Goal: Transaction & Acquisition: Purchase product/service

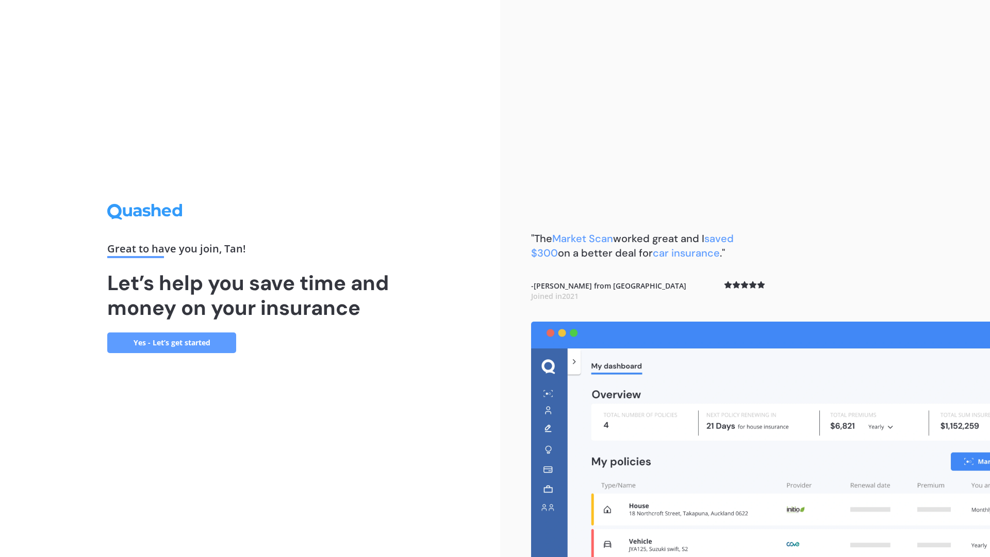
click at [211, 343] on link "Yes - Let’s get started" at bounding box center [171, 342] width 129 height 21
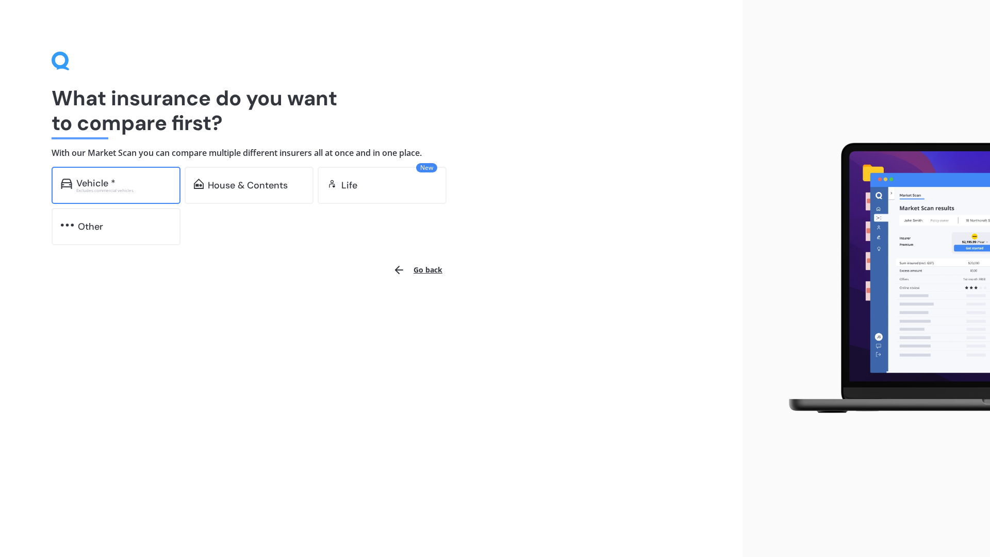
click at [130, 172] on div "Vehicle * Excludes commercial vehicles" at bounding box center [116, 185] width 129 height 37
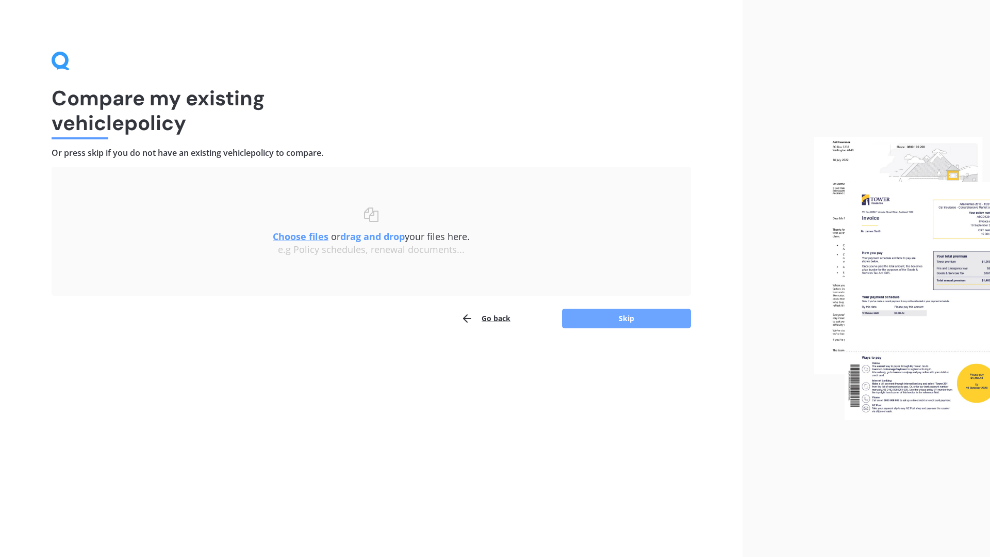
click at [614, 319] on button "Skip" at bounding box center [626, 318] width 129 height 20
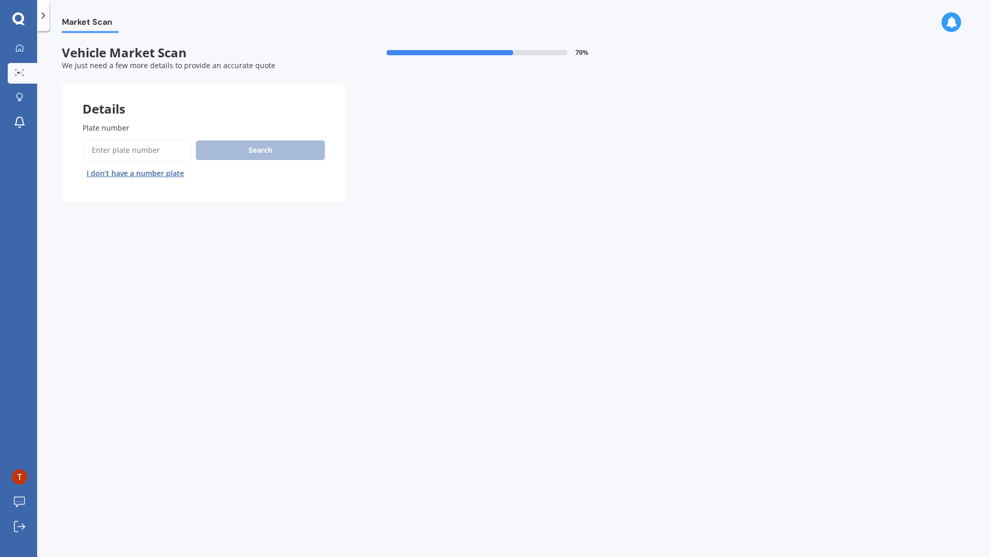
click at [155, 144] on input "Plate number" at bounding box center [137, 150] width 109 height 22
type input "MRT832"
click at [257, 147] on button "Search" at bounding box center [260, 150] width 129 height 20
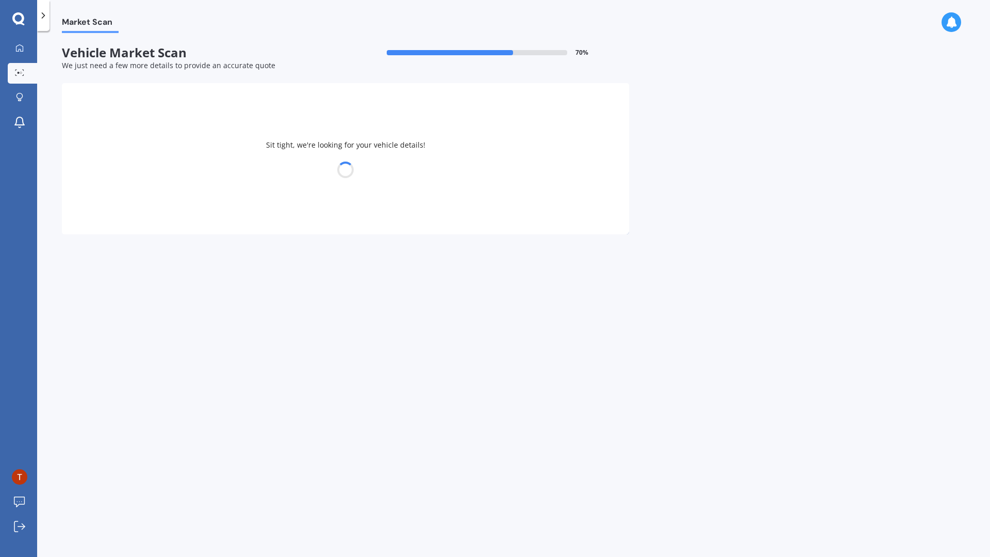
select select "TOYOTA"
select select "VOXY"
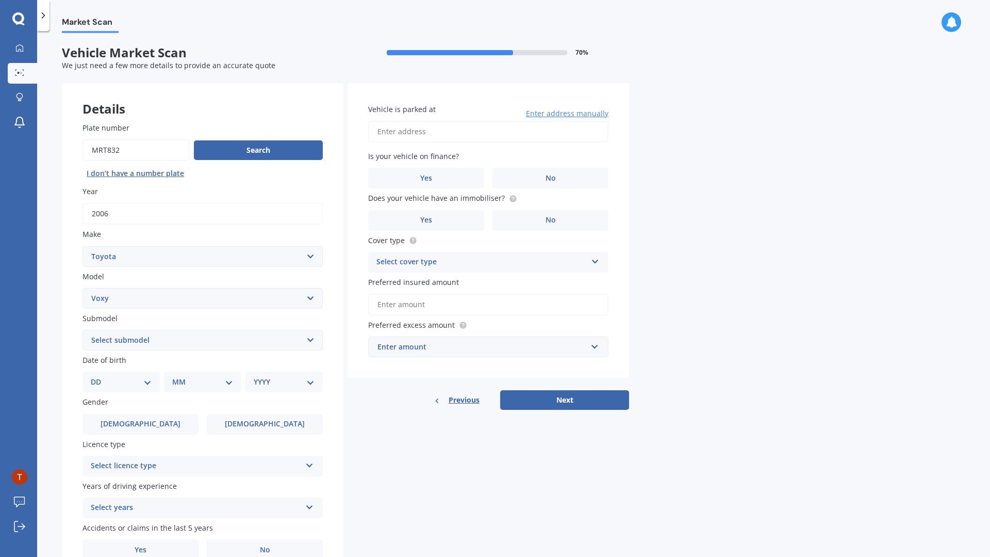
scroll to position [31, 0]
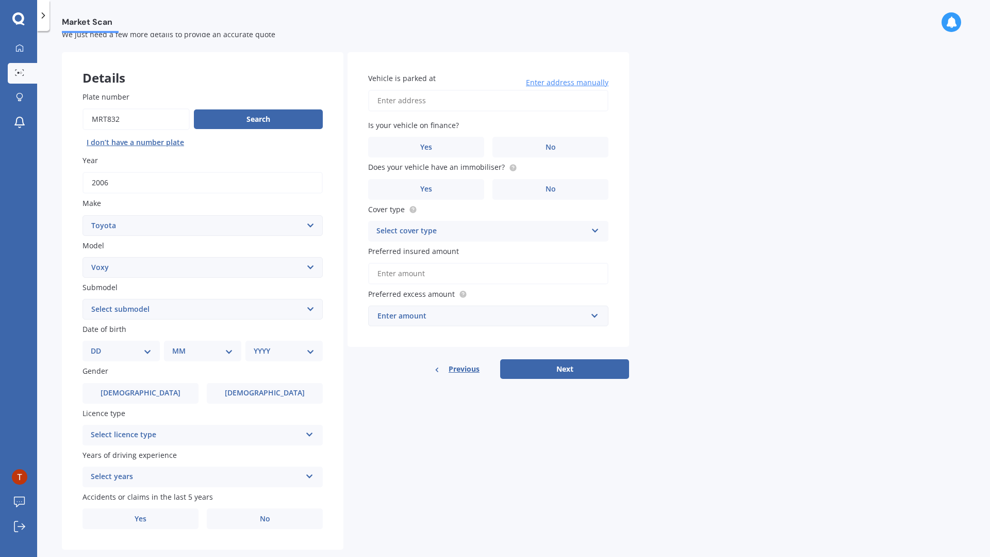
click at [133, 356] on select "DD 01 02 03 04 05 06 07 08 09 10 11 12 13 14 15 16 17 18 19 20 21 22 23 24 25 2…" at bounding box center [121, 350] width 61 height 11
select select "11"
click at [217, 350] on select "MM 01 02 03 04 05 06 07 08 09 10 11 12" at bounding box center [204, 350] width 57 height 11
select select "01"
click at [273, 356] on select "YYYY 2025 2024 2023 2022 2021 2020 2019 2018 2017 2016 2015 2014 2013 2012 2011…" at bounding box center [282, 350] width 57 height 11
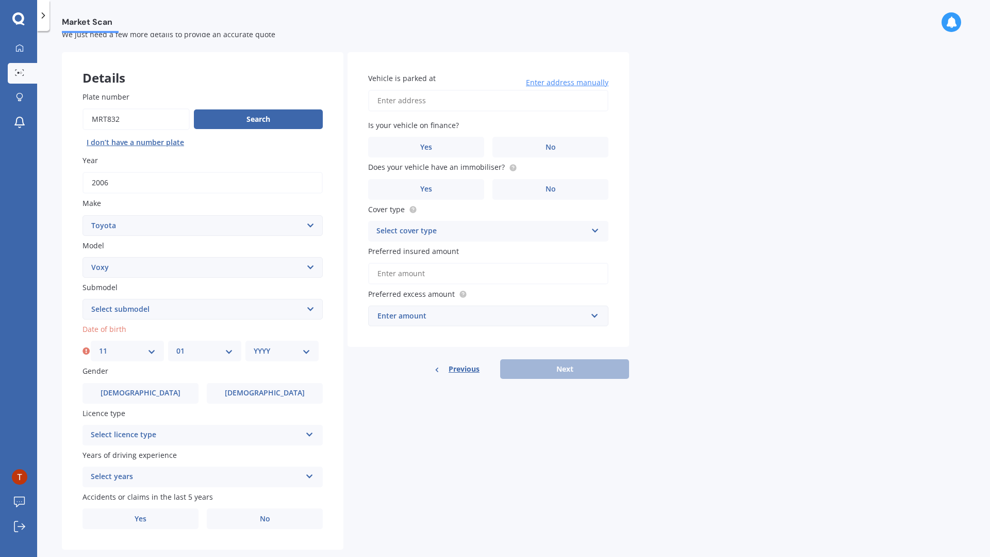
select select "1996"
click at [160, 392] on label "[DEMOGRAPHIC_DATA]" at bounding box center [141, 393] width 116 height 21
click at [0, 0] on input "[DEMOGRAPHIC_DATA]" at bounding box center [0, 0] width 0 height 0
click at [165, 434] on div "Select licence type" at bounding box center [196, 435] width 210 height 12
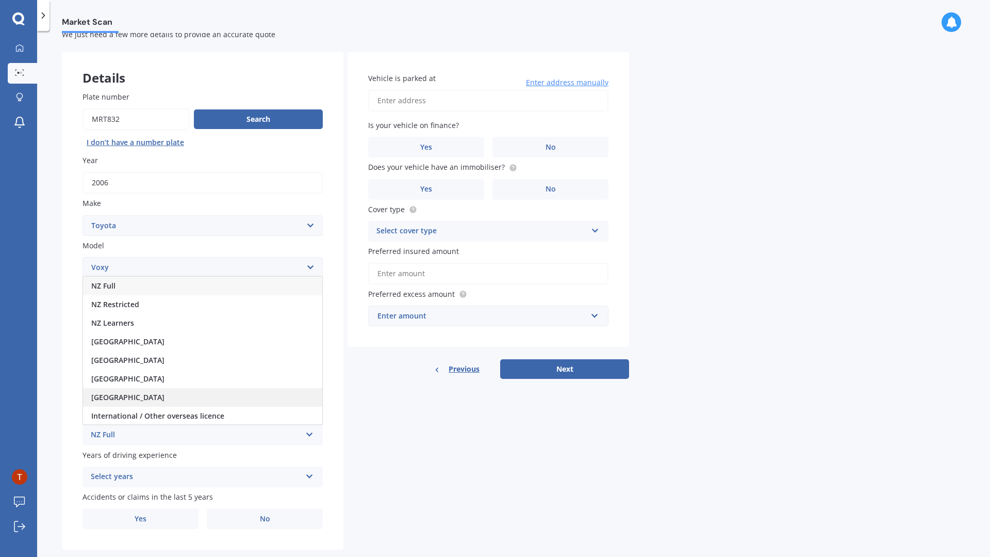
scroll to position [1, 0]
click at [181, 416] on span "International / Other overseas licence" at bounding box center [157, 415] width 133 height 10
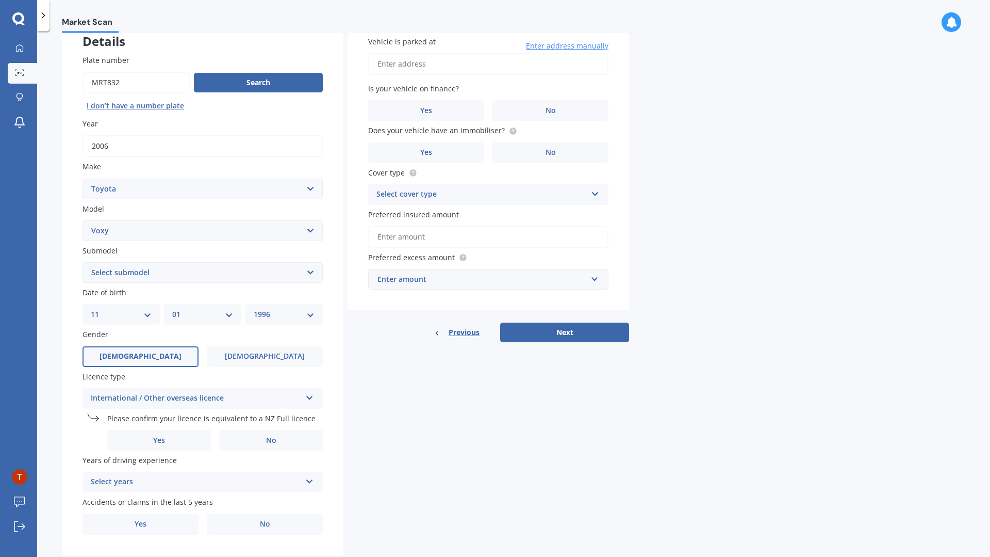
scroll to position [75, 0]
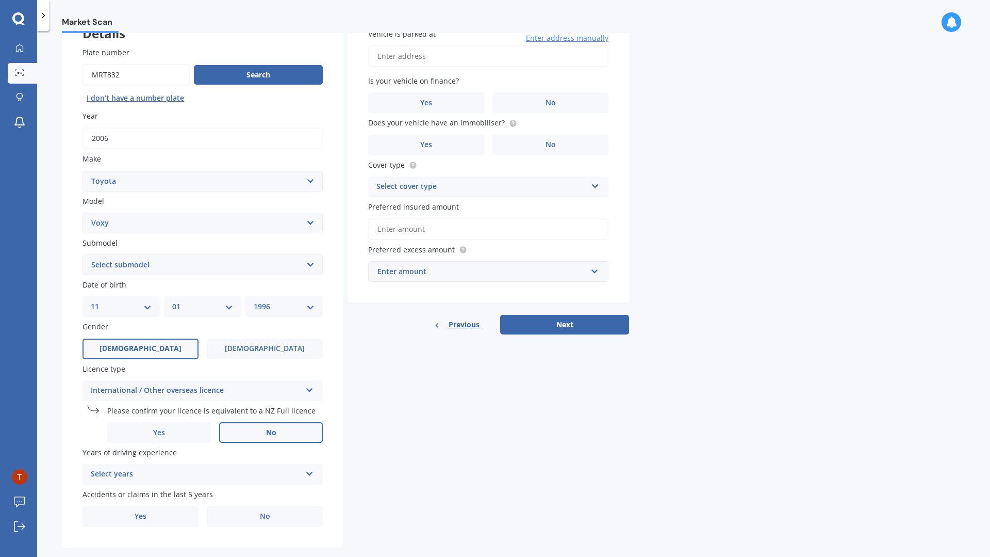
click at [228, 432] on label "No" at bounding box center [271, 432] width 104 height 21
click at [0, 0] on input "No" at bounding box center [0, 0] width 0 height 0
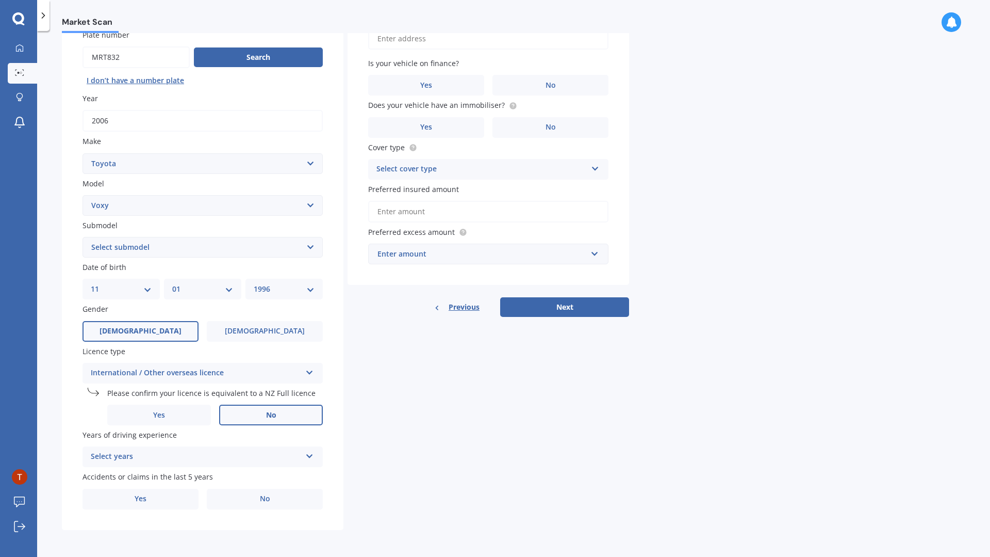
click at [196, 463] on div "Select years 5 or more years 4 years 3 years 2 years 1 year" at bounding box center [203, 456] width 240 height 21
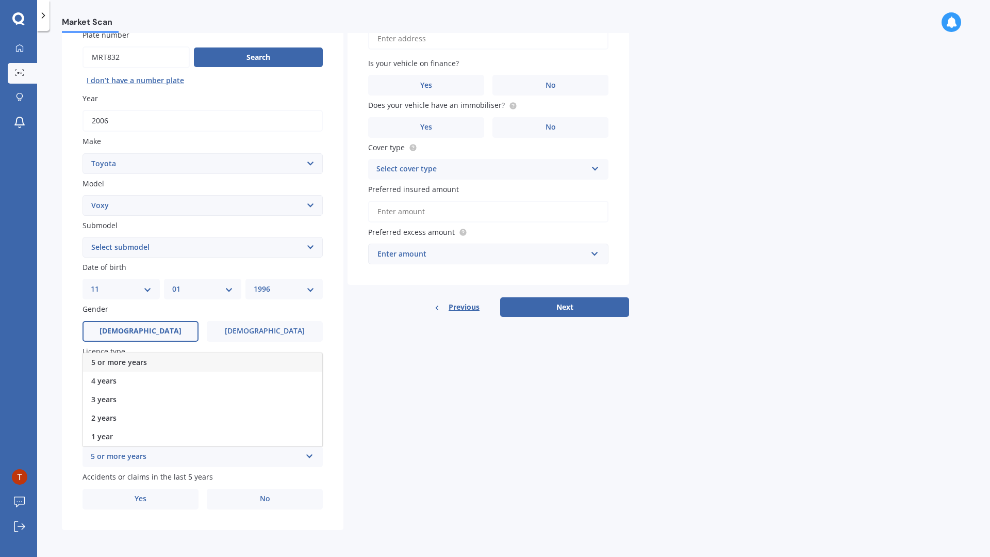
click at [144, 364] on span "5 or more years" at bounding box center [119, 362] width 56 height 10
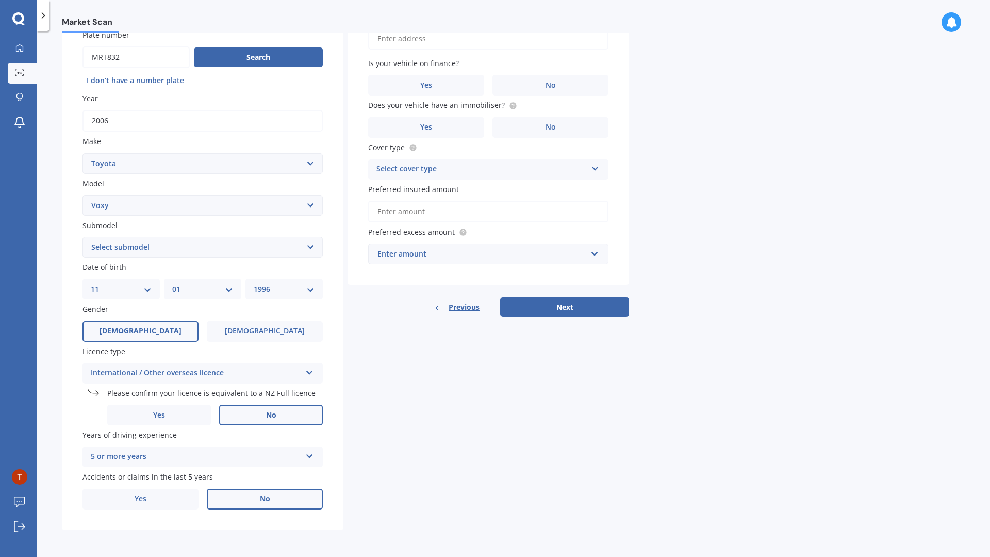
click at [237, 504] on label "No" at bounding box center [265, 498] width 116 height 21
click at [0, 0] on input "No" at bounding box center [0, 0] width 0 height 0
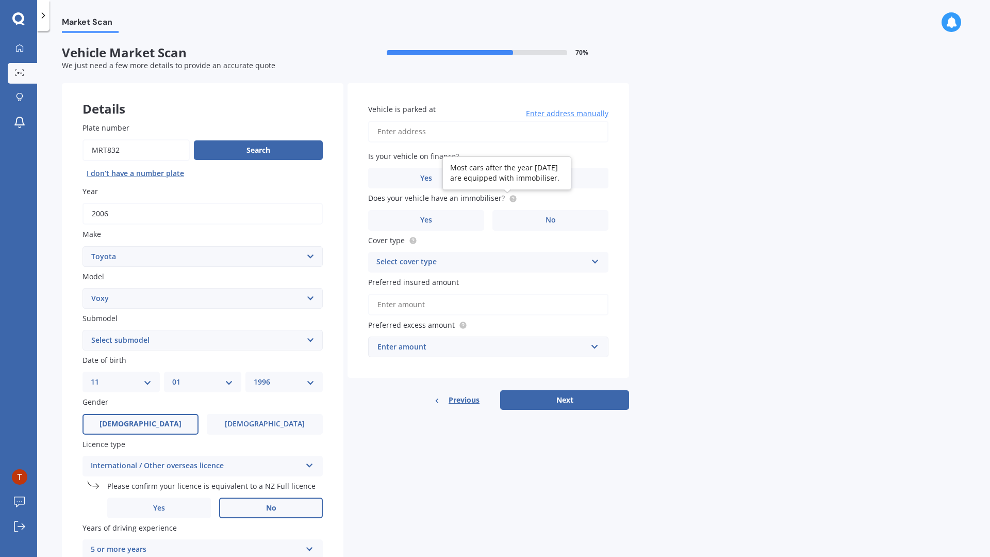
click at [512, 198] on icon at bounding box center [513, 198] width 2 height 2
click at [519, 173] on label "No" at bounding box center [551, 178] width 116 height 21
click at [0, 0] on input "No" at bounding box center [0, 0] width 0 height 0
click at [467, 307] on input "Preferred insured amount" at bounding box center [488, 305] width 240 height 22
click at [459, 354] on input "text" at bounding box center [484, 347] width 231 height 20
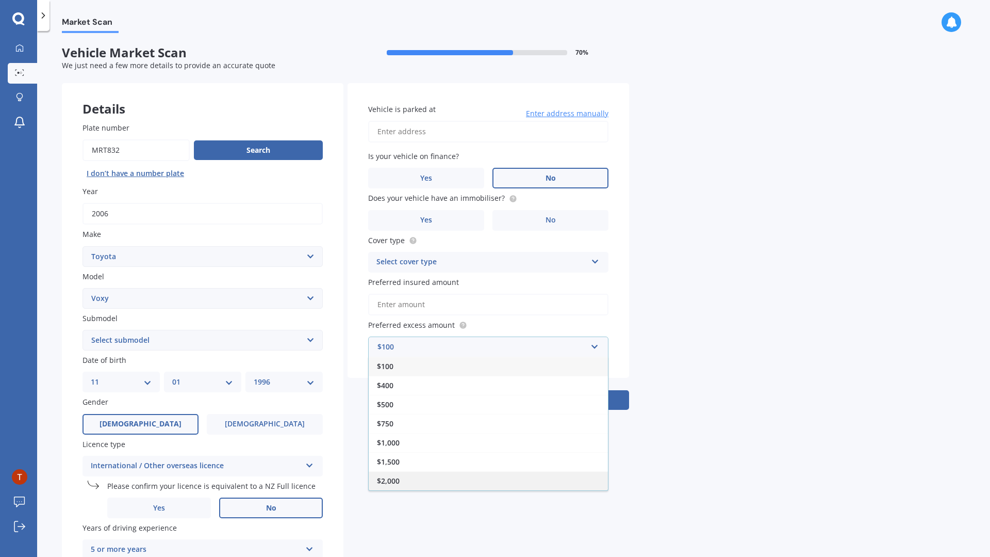
click at [429, 484] on div "$2,000" at bounding box center [488, 480] width 239 height 19
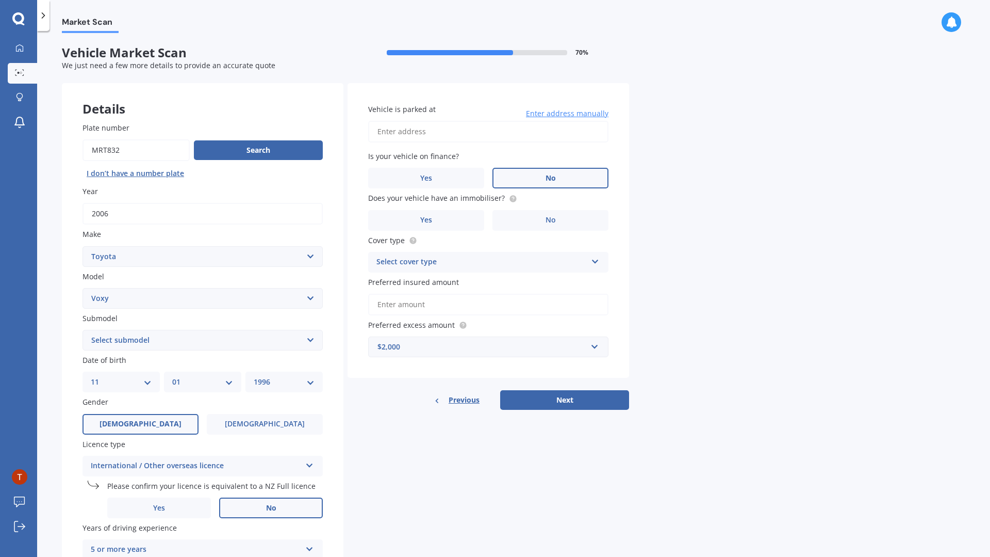
click at [460, 262] on div "Select cover type" at bounding box center [482, 262] width 210 height 12
click at [455, 286] on div "Comprehensive" at bounding box center [488, 282] width 239 height 19
click at [453, 306] on input "Preferred insured amount" at bounding box center [488, 305] width 240 height 22
click at [452, 352] on div "$2,000" at bounding box center [482, 346] width 209 height 11
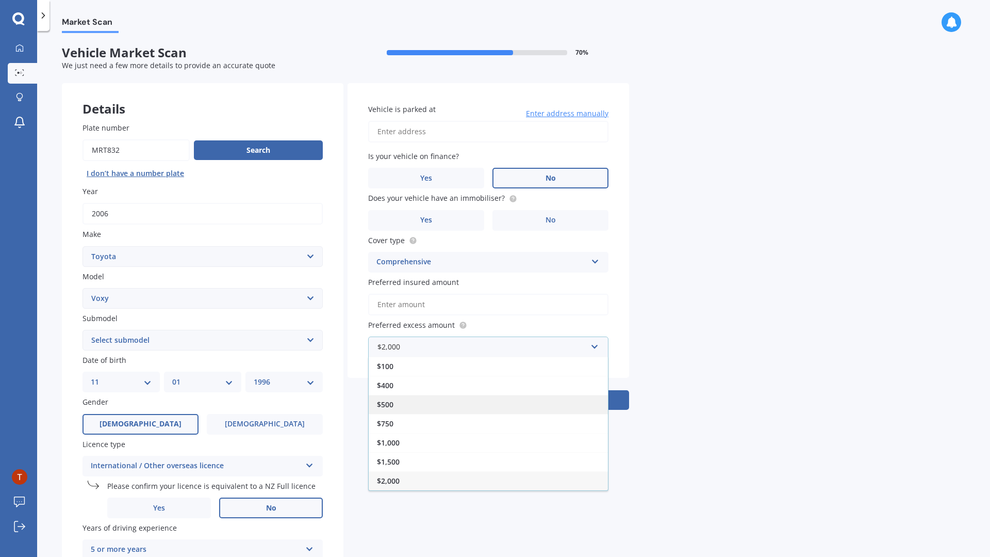
click at [434, 411] on div "$500" at bounding box center [488, 404] width 239 height 19
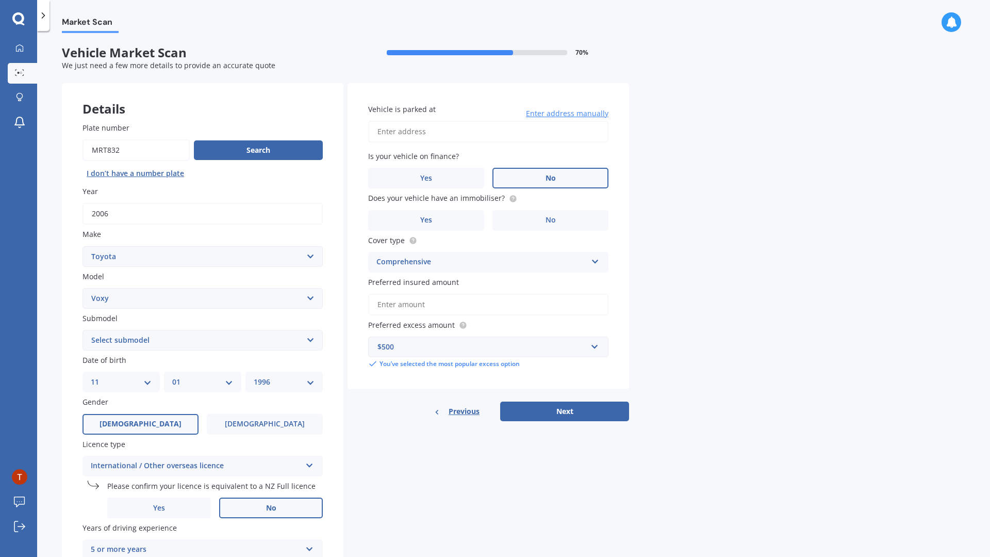
click at [430, 305] on input "Preferred insured amount" at bounding box center [488, 305] width 240 height 22
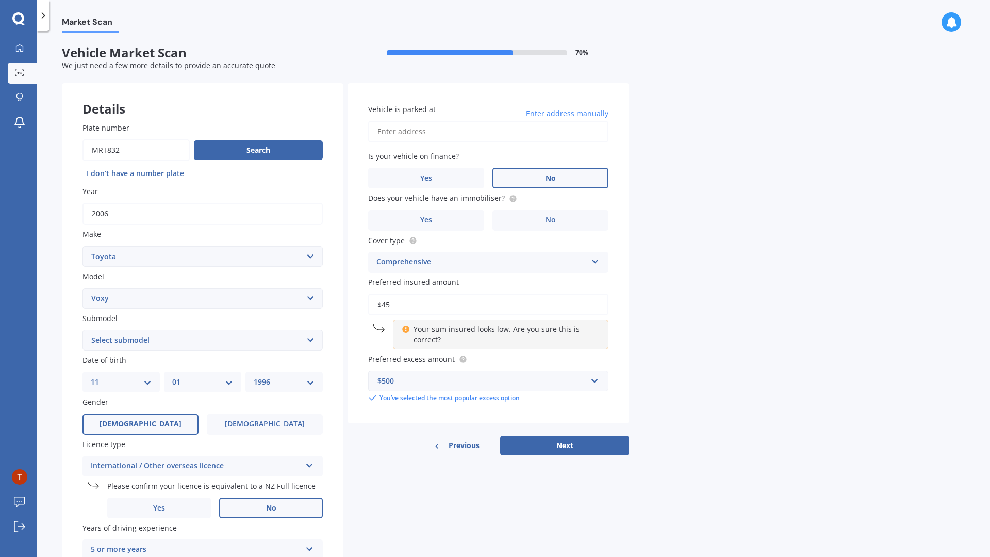
type input "$4"
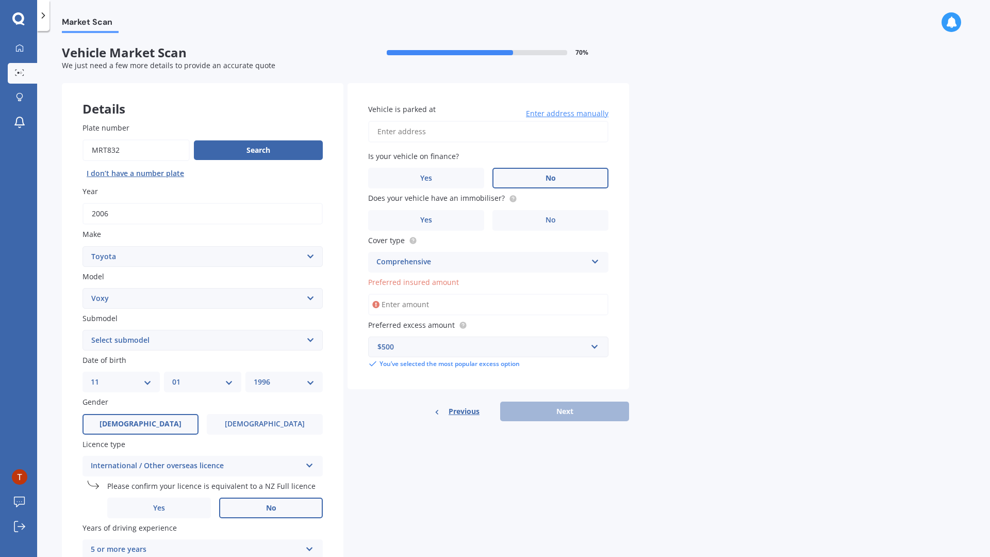
type input "$5"
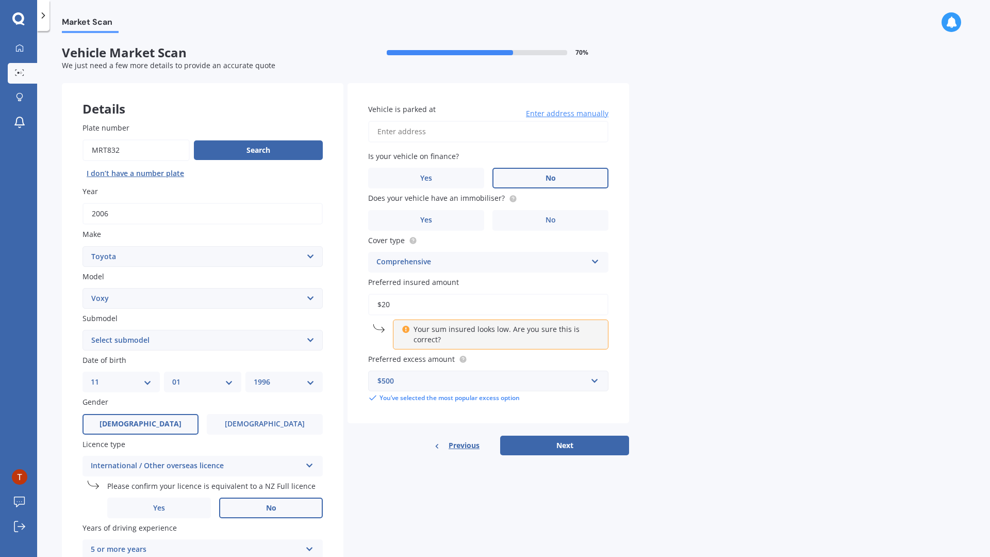
type input "$2"
type input "$3"
type input "$1"
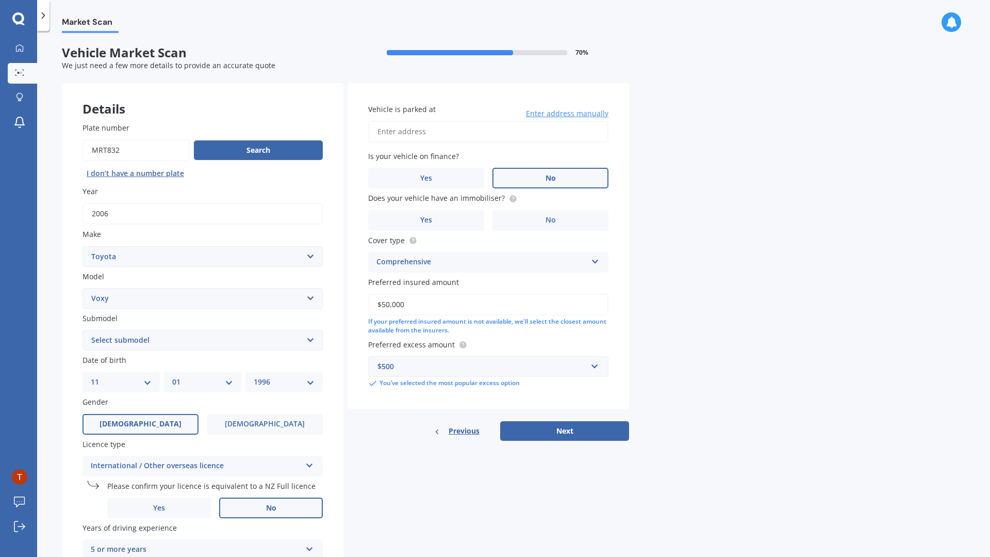
type input "$50,000"
click at [471, 133] on input "Vehicle is parked at" at bounding box center [488, 132] width 240 height 22
click at [572, 113] on span "Enter address manually" at bounding box center [567, 113] width 83 height 10
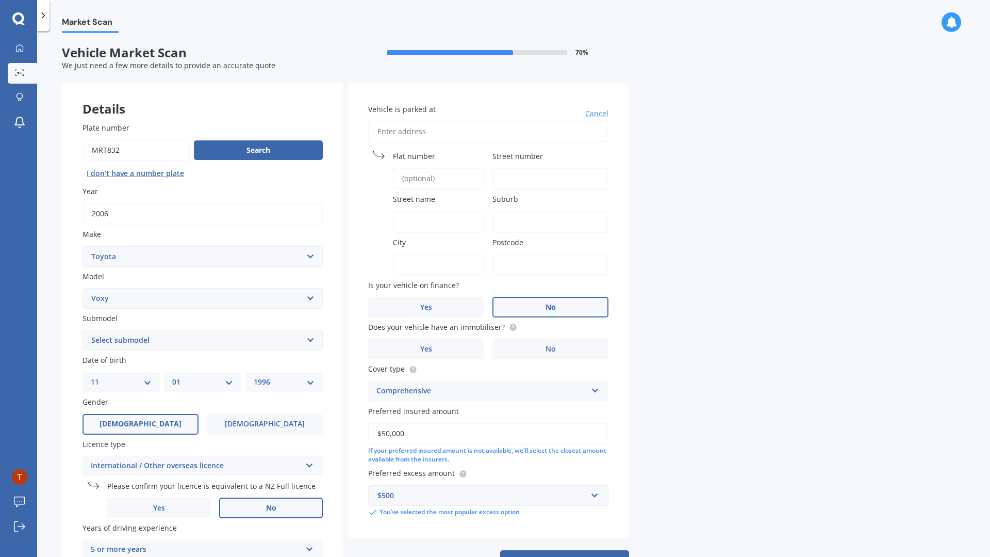
click at [525, 125] on input "Vehicle is parked at" at bounding box center [488, 132] width 240 height 22
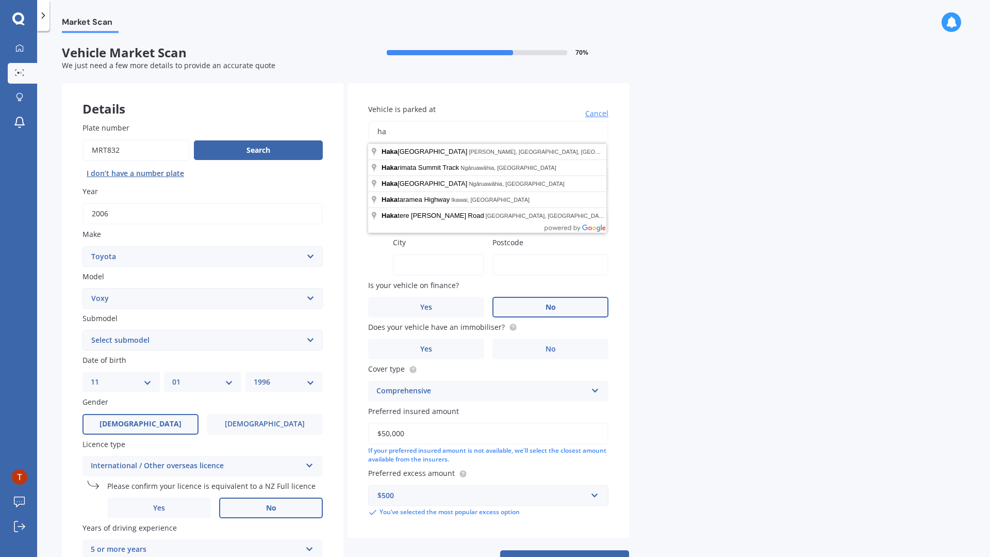
type input "h"
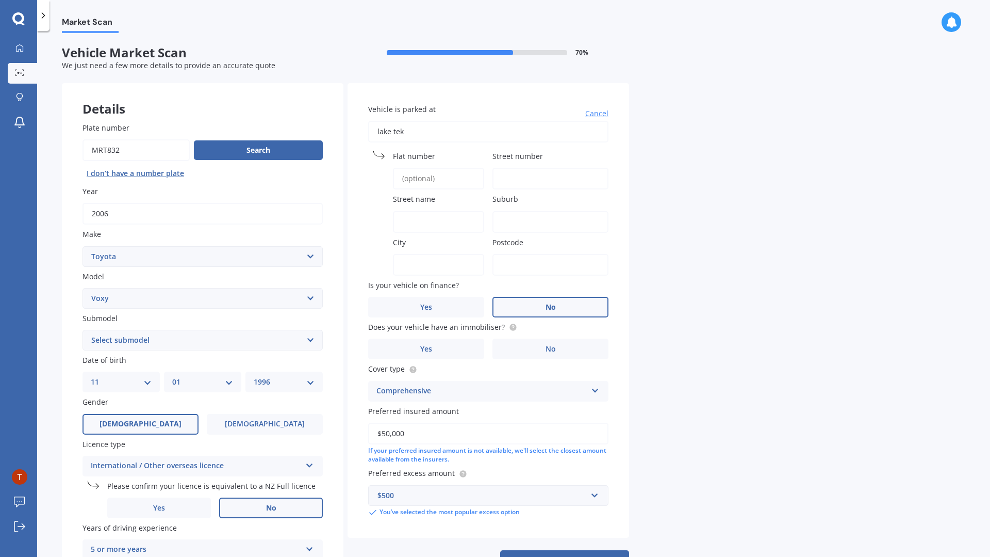
type input "lake teka"
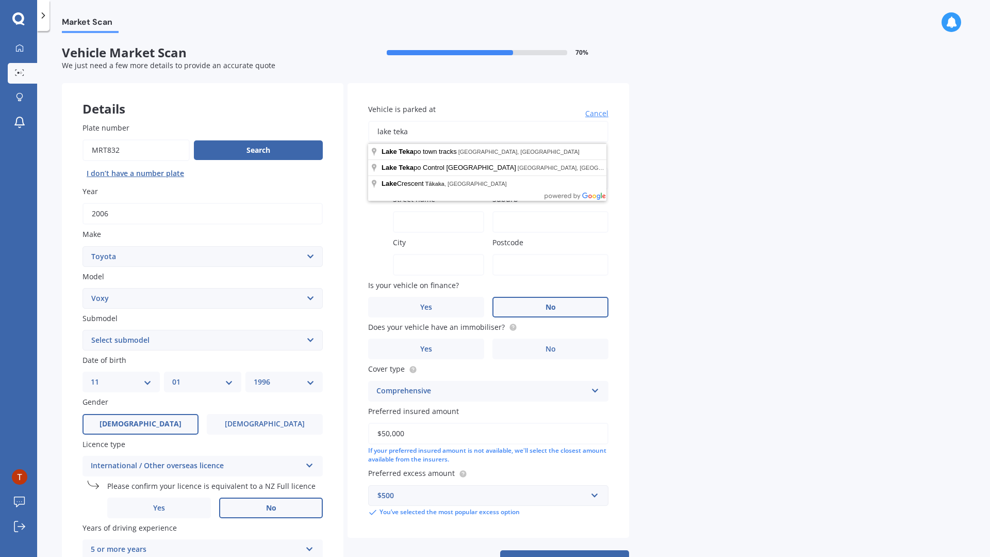
drag, startPoint x: 441, startPoint y: 138, endPoint x: 349, endPoint y: 127, distance: 93.0
click at [349, 127] on div "Vehicle is parked at lake teka Cancel Flat number Street number Street name [GE…" at bounding box center [489, 310] width 282 height 454
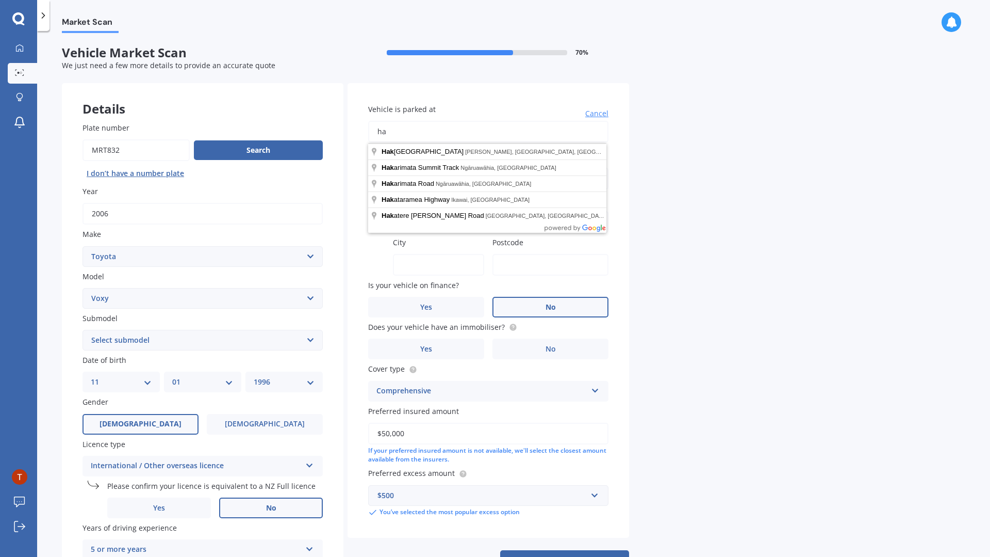
type input "h"
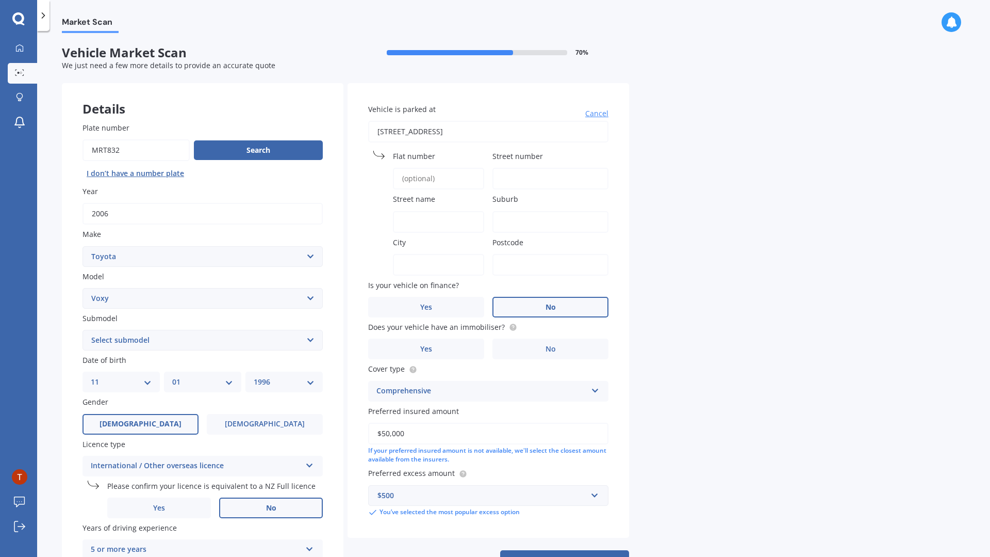
type input "[STREET_ADDRESS]"
type input "12"
type input "[GEOGRAPHIC_DATA]"
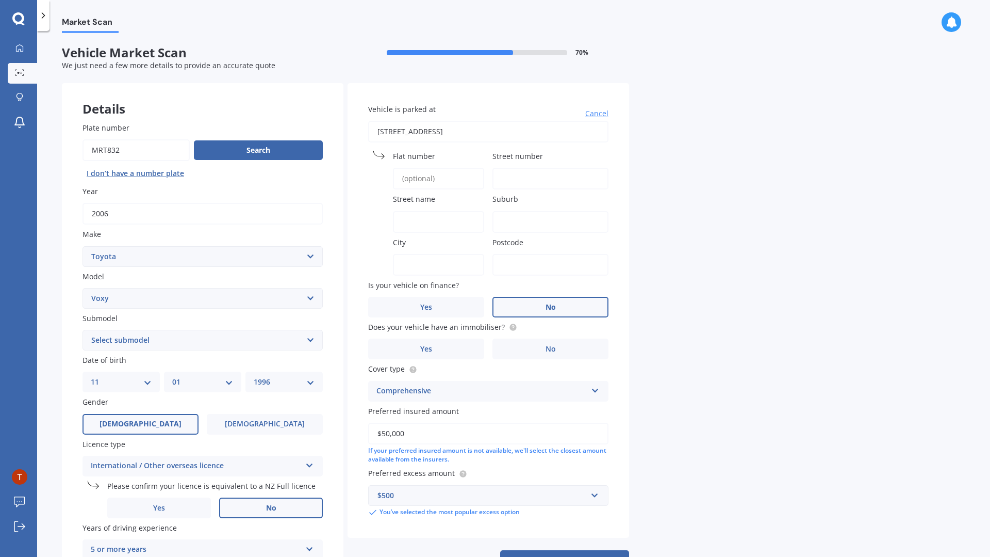
type input "8013"
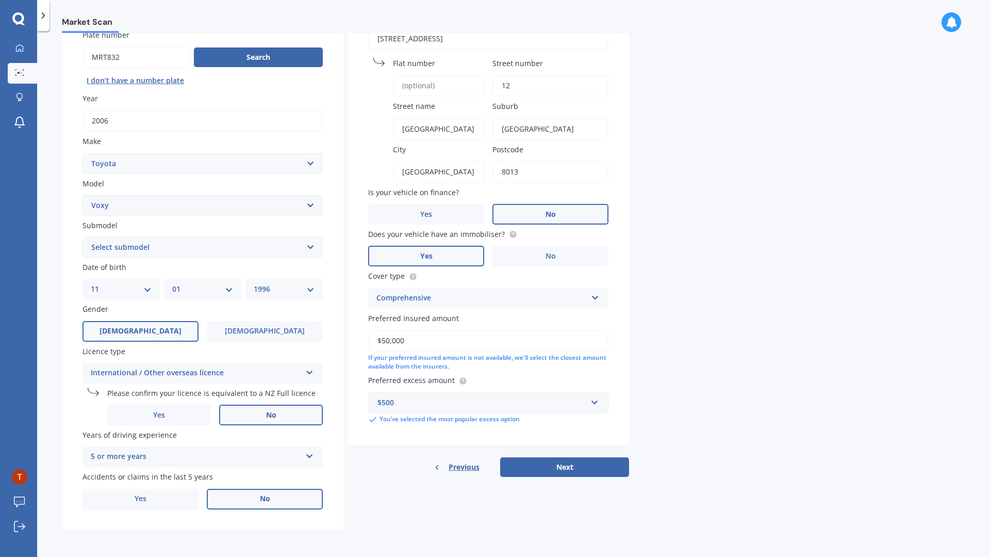
click at [450, 264] on label "Yes" at bounding box center [426, 256] width 116 height 21
click at [0, 0] on input "Yes" at bounding box center [0, 0] width 0 height 0
click at [577, 466] on button "Next" at bounding box center [564, 467] width 129 height 20
click at [182, 246] on select "Select submodel (All)" at bounding box center [203, 247] width 240 height 21
select select "(ALL)"
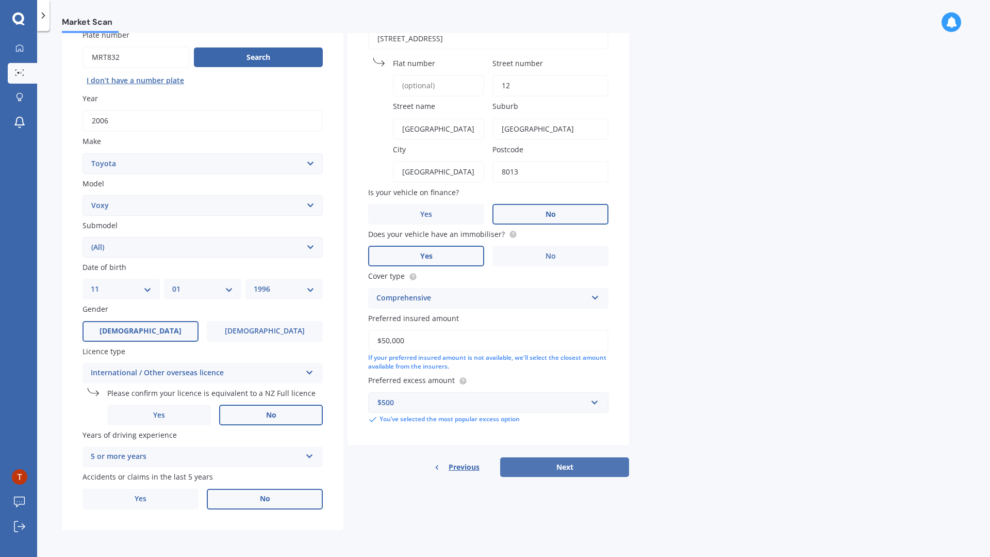
click at [583, 467] on button "Next" at bounding box center [564, 467] width 129 height 20
select select "11"
select select "01"
select select "1996"
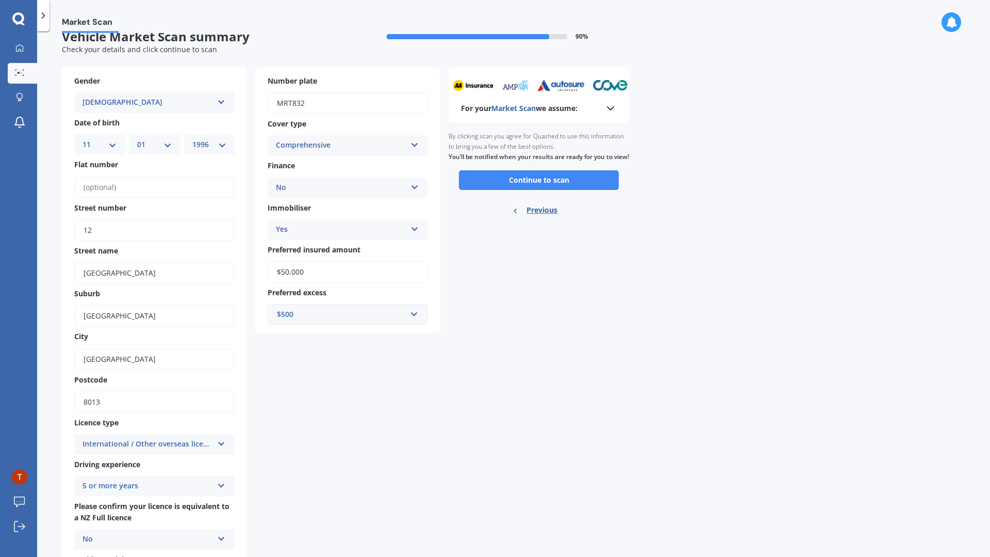
scroll to position [0, 0]
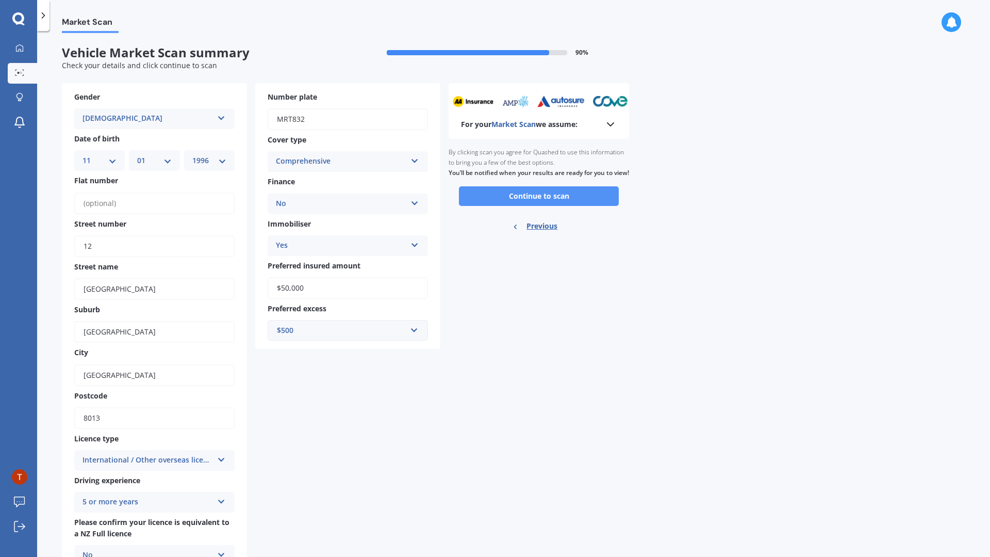
click at [575, 204] on button "Continue to scan" at bounding box center [539, 196] width 160 height 20
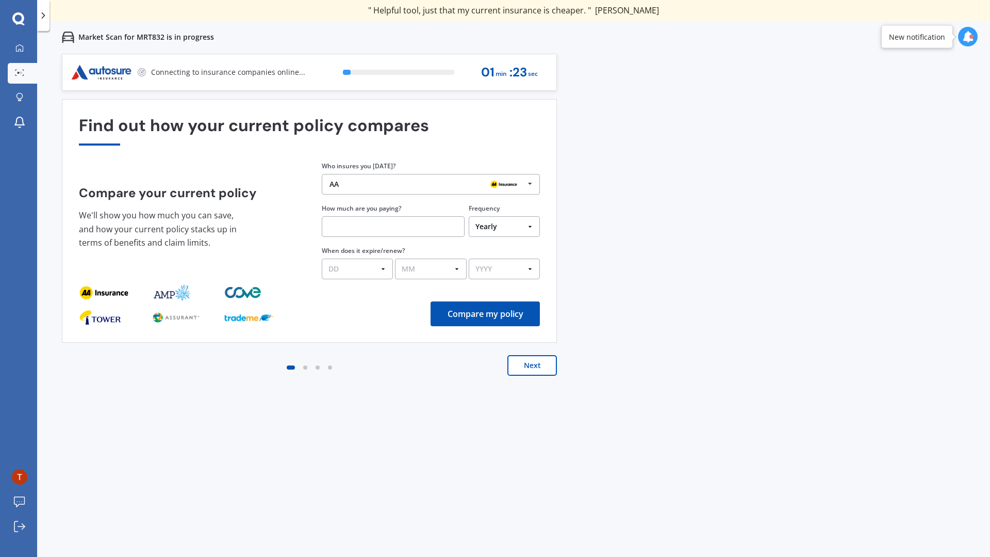
click at [539, 366] on button "Next" at bounding box center [533, 365] width 50 height 21
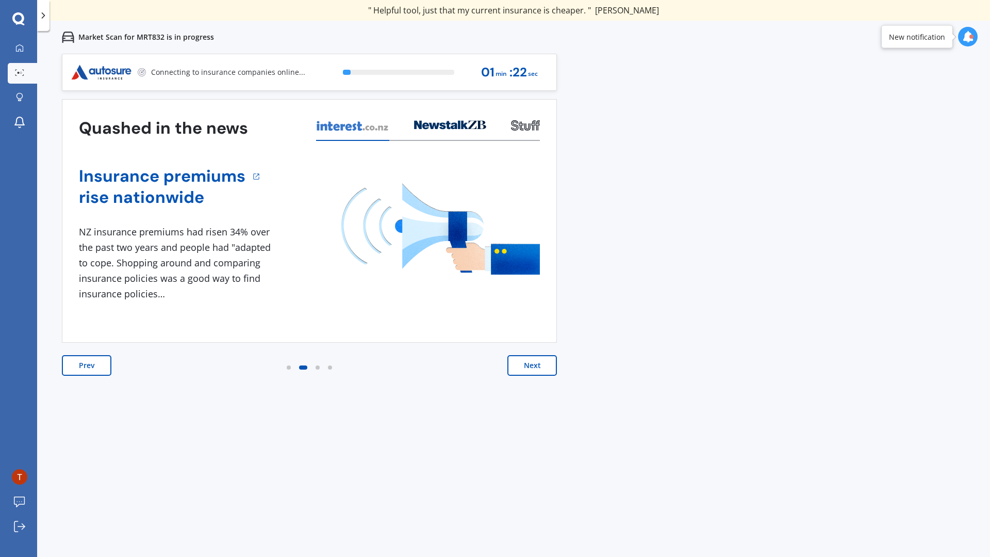
click at [539, 366] on button "Next" at bounding box center [533, 365] width 50 height 21
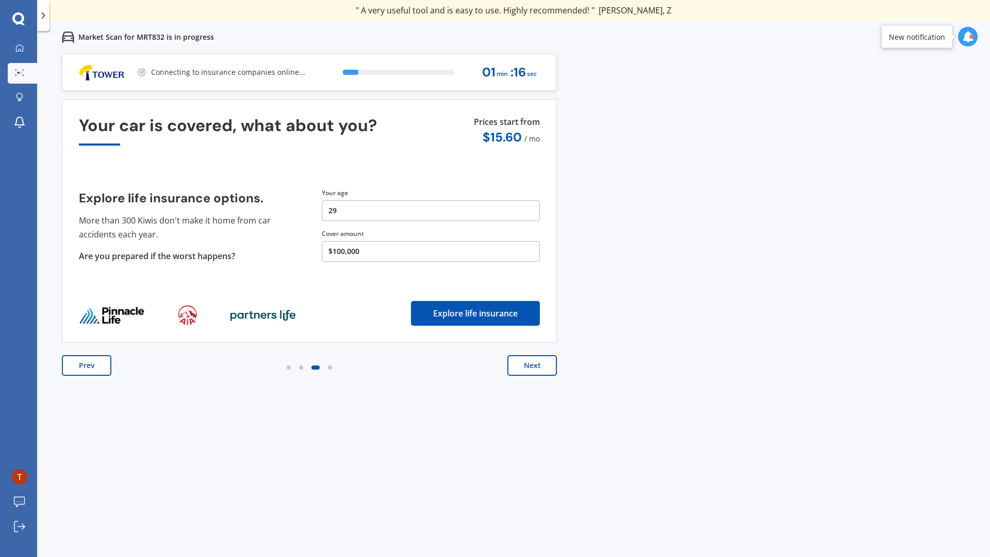
click at [539, 366] on button "Next" at bounding box center [533, 365] width 50 height 21
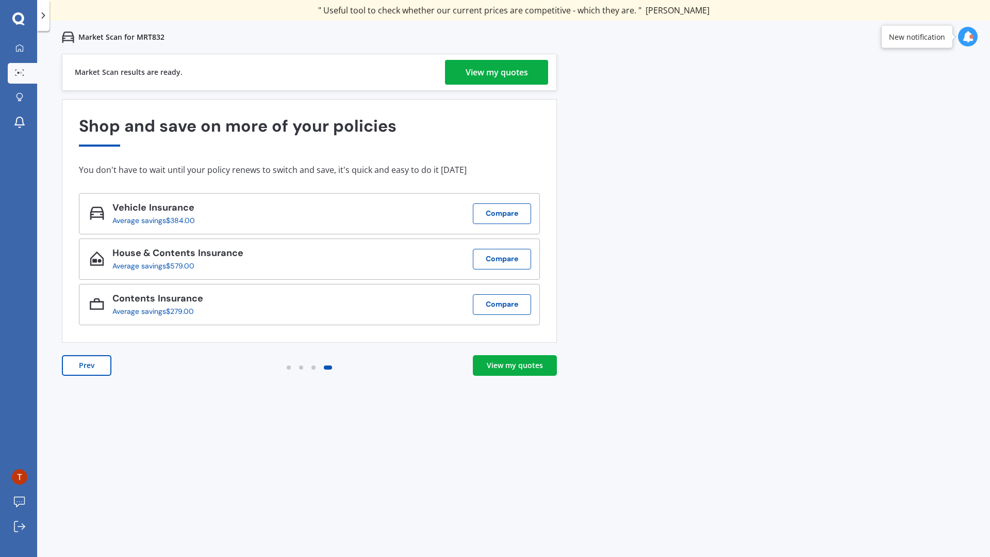
click at [510, 78] on div "View my quotes" at bounding box center [497, 72] width 62 height 25
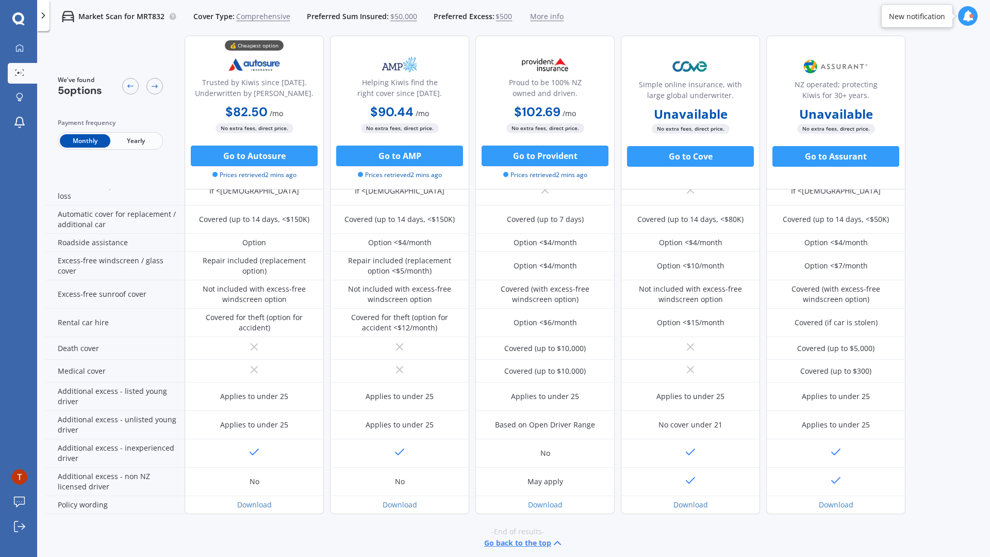
scroll to position [323, 0]
